Goal: Task Accomplishment & Management: Use online tool/utility

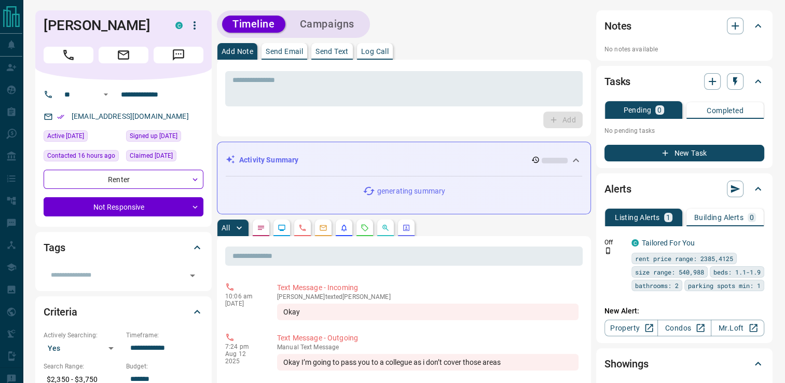
click at [197, 22] on icon "button" at bounding box center [194, 25] width 12 height 12
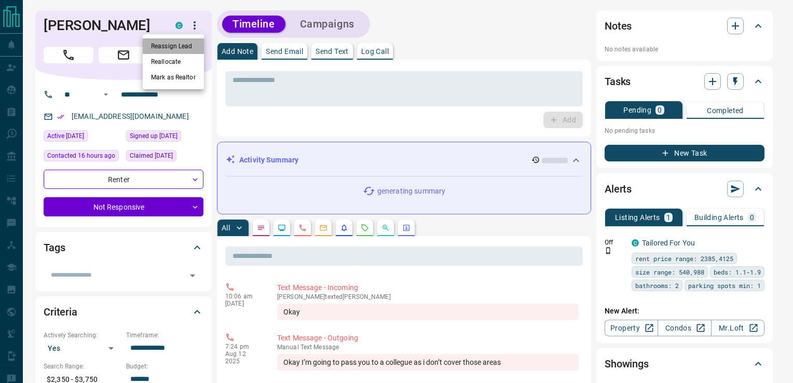
click at [177, 47] on li "Reassign Lead" at bounding box center [173, 46] width 61 height 16
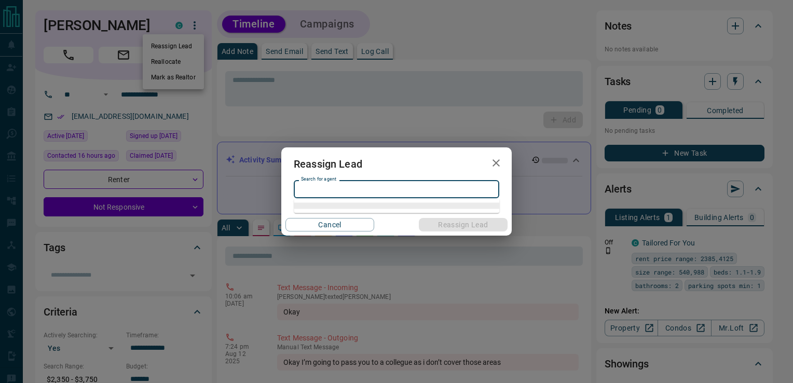
click at [361, 186] on input "Search for agent" at bounding box center [396, 189] width 198 height 11
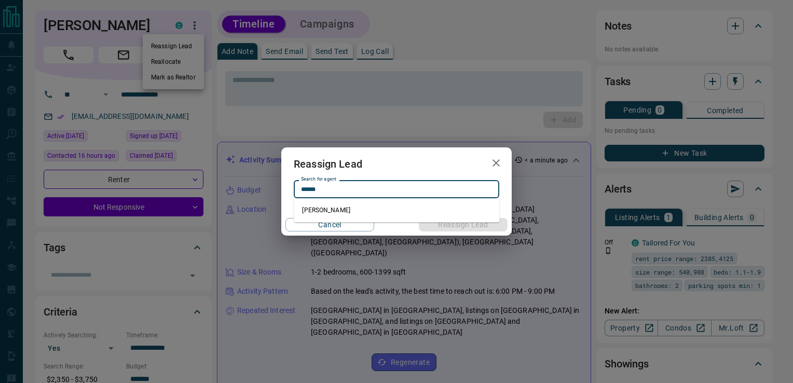
click at [310, 210] on li "[PERSON_NAME]" at bounding box center [397, 210] width 206 height 16
type input "**********"
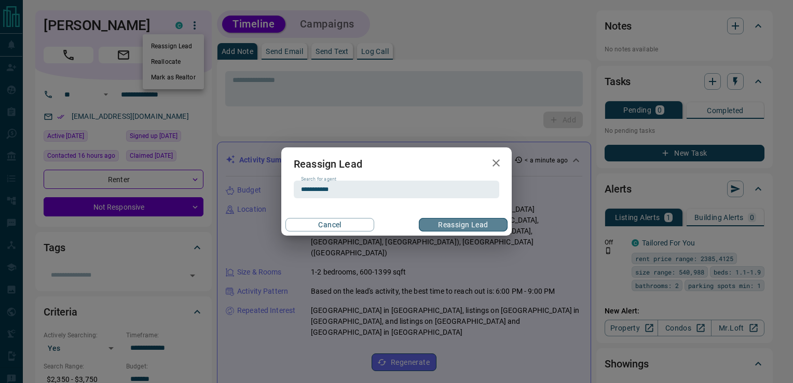
click at [449, 221] on button "Reassign Lead" at bounding box center [463, 224] width 89 height 13
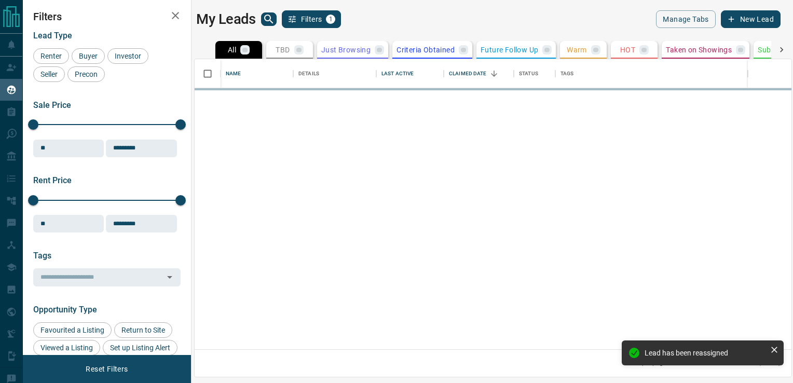
scroll to position [282, 589]
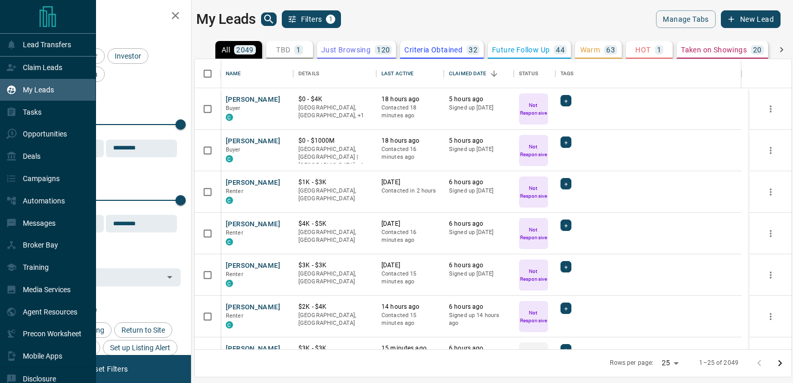
drag, startPoint x: 49, startPoint y: 87, endPoint x: 446, endPoint y: 31, distance: 401.0
click at [49, 87] on p "My Leads" at bounding box center [38, 90] width 31 height 8
click at [44, 227] on p "Messages" at bounding box center [39, 223] width 33 height 8
